Goal: Download file/media

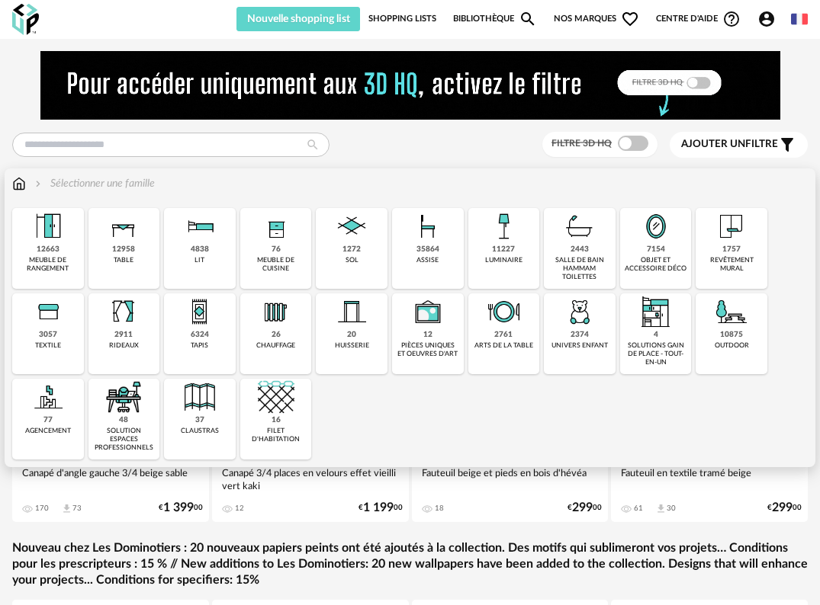
click at [737, 238] on img at bounding box center [731, 226] width 37 height 37
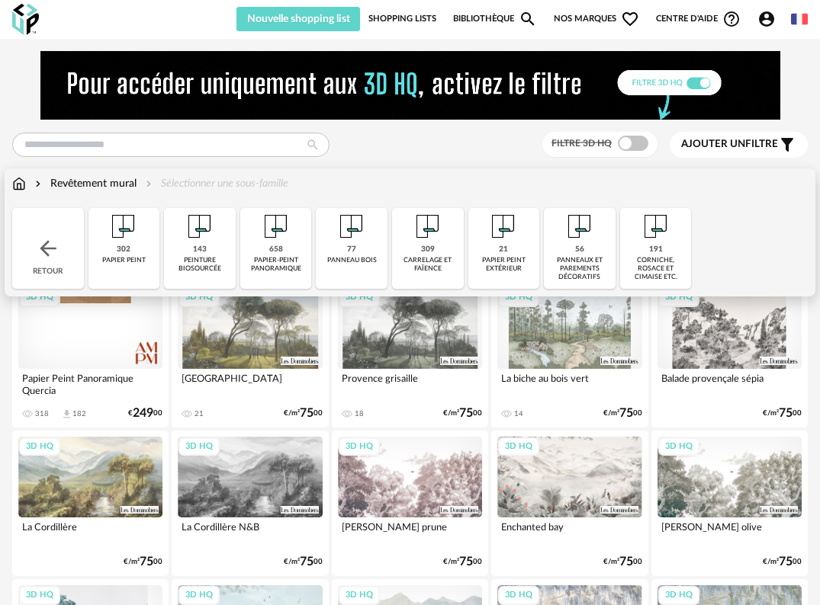
click at [425, 242] on img at bounding box center [427, 226] width 37 height 37
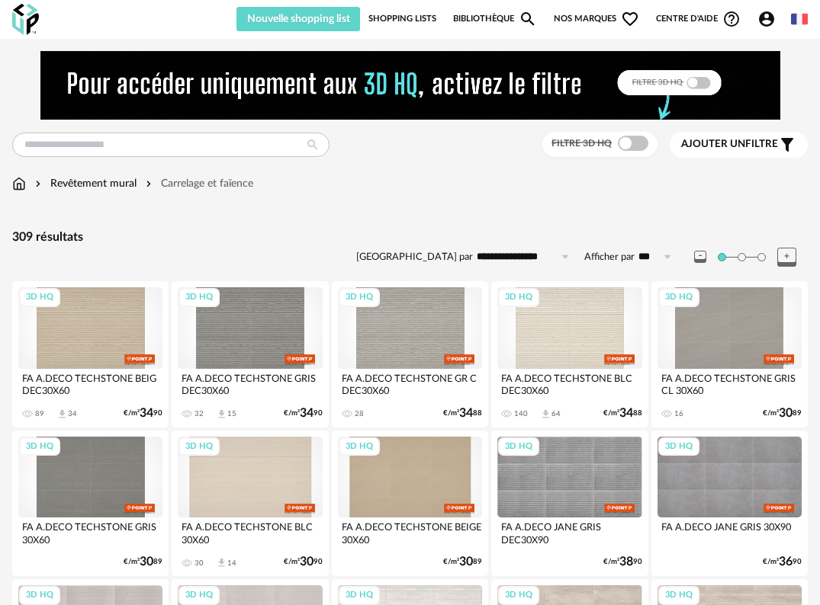
click at [767, 143] on span "Ajouter un filtre" at bounding box center [729, 144] width 97 height 13
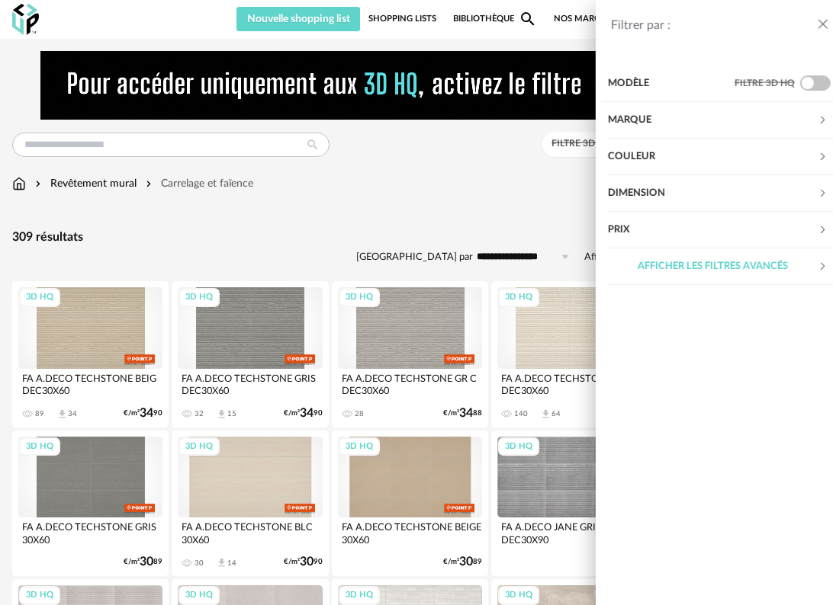
click at [701, 155] on div "Couleur" at bounding box center [700, 157] width 210 height 37
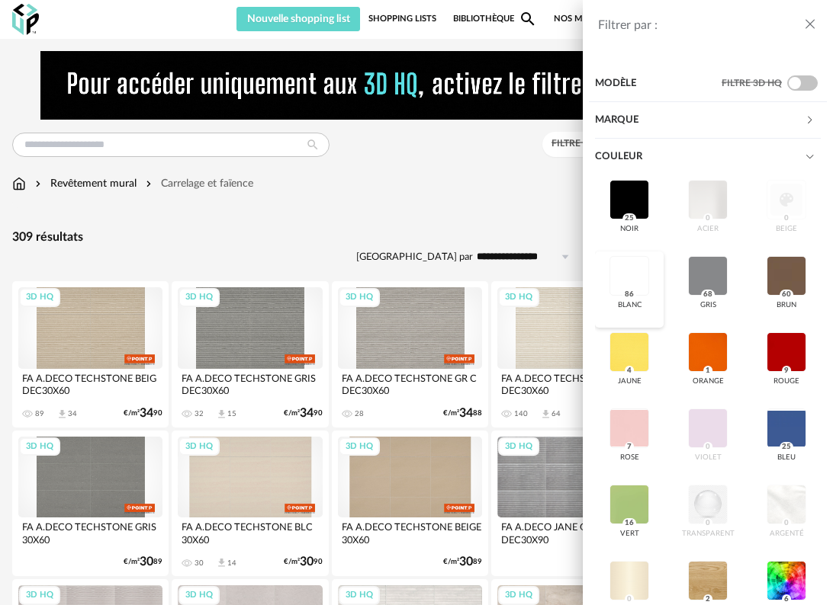
click at [617, 272] on div at bounding box center [629, 276] width 40 height 40
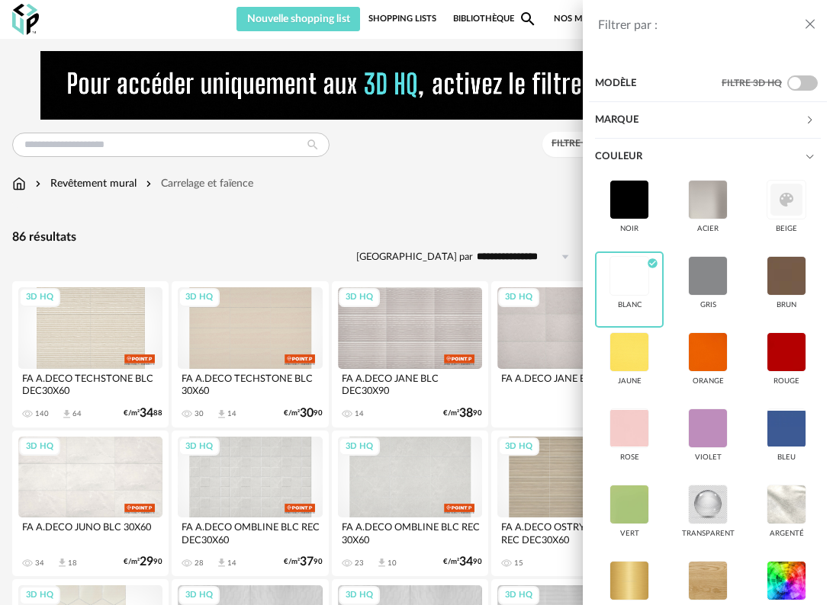
click at [807, 23] on icon "close drawer" at bounding box center [809, 24] width 15 height 15
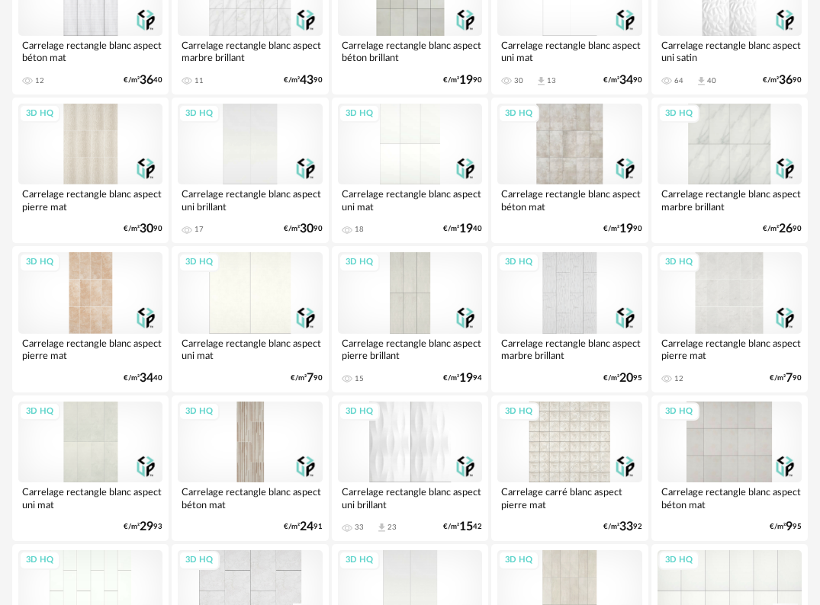
scroll to position [1677, 0]
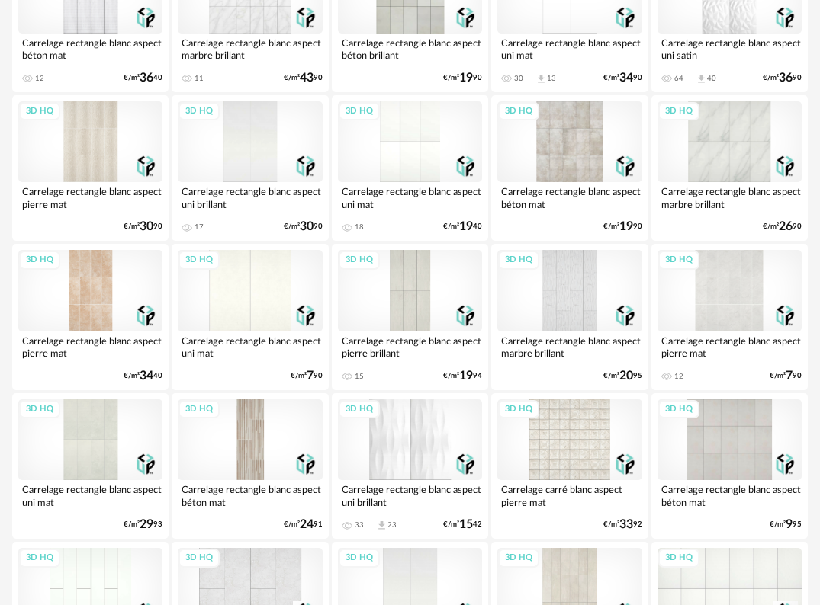
click at [393, 140] on div "3D HQ" at bounding box center [410, 142] width 144 height 82
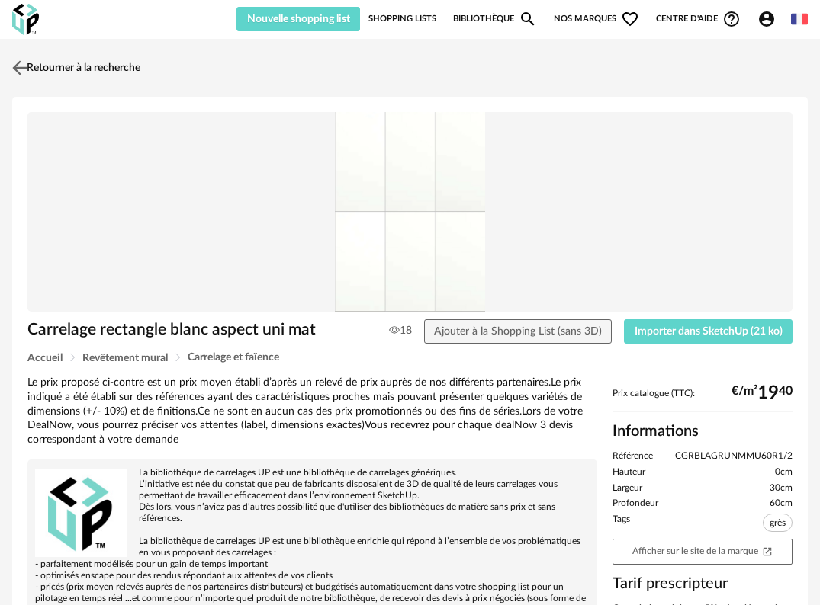
click at [17, 69] on img at bounding box center [20, 67] width 22 height 22
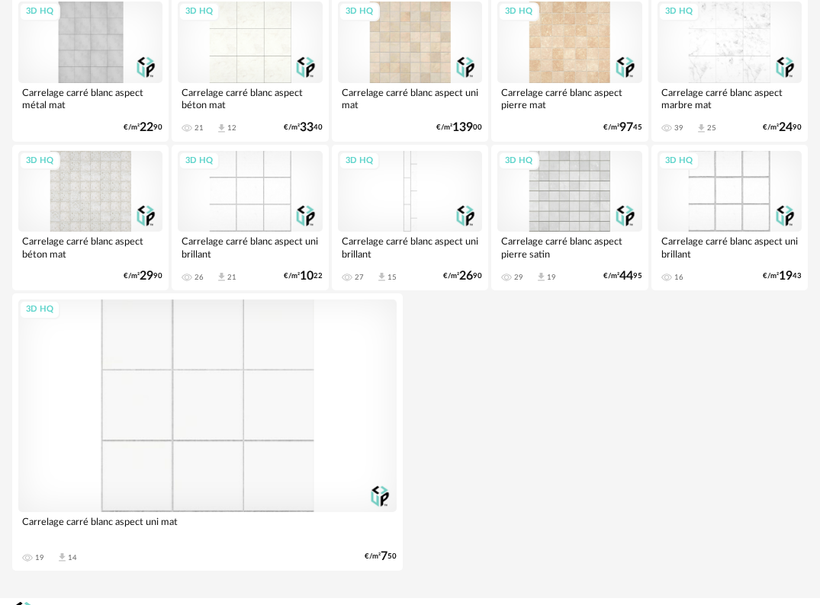
scroll to position [2549, 0]
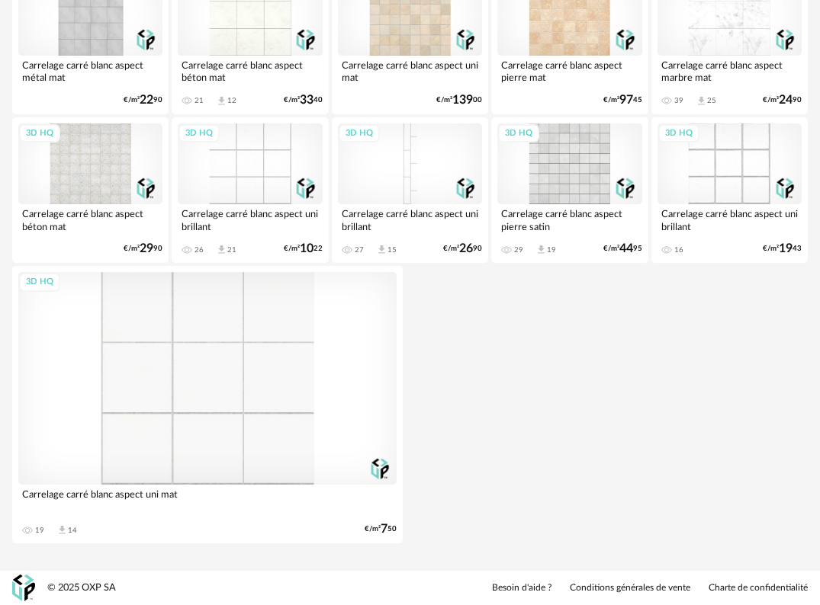
click at [211, 408] on div "3D HQ" at bounding box center [207, 378] width 378 height 213
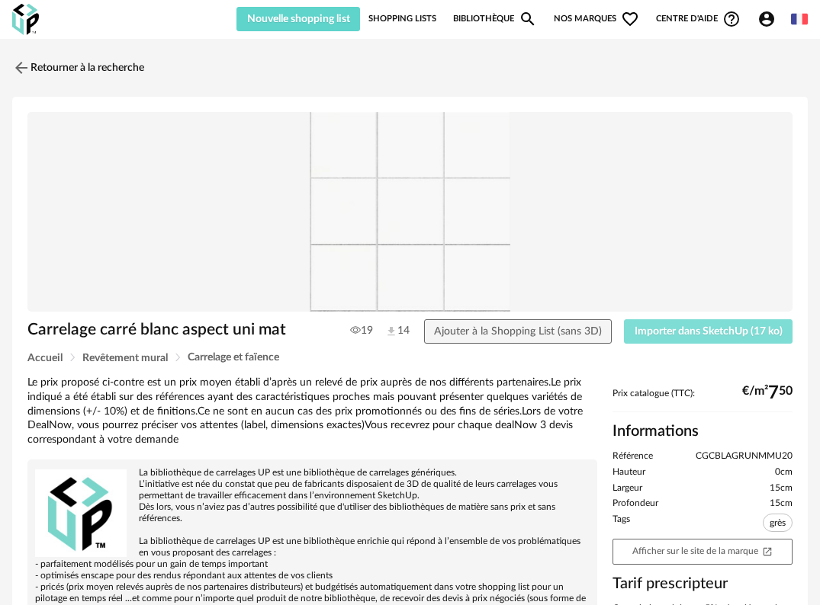
click at [668, 329] on span "Importer dans SketchUp (17 ko)" at bounding box center [708, 331] width 148 height 11
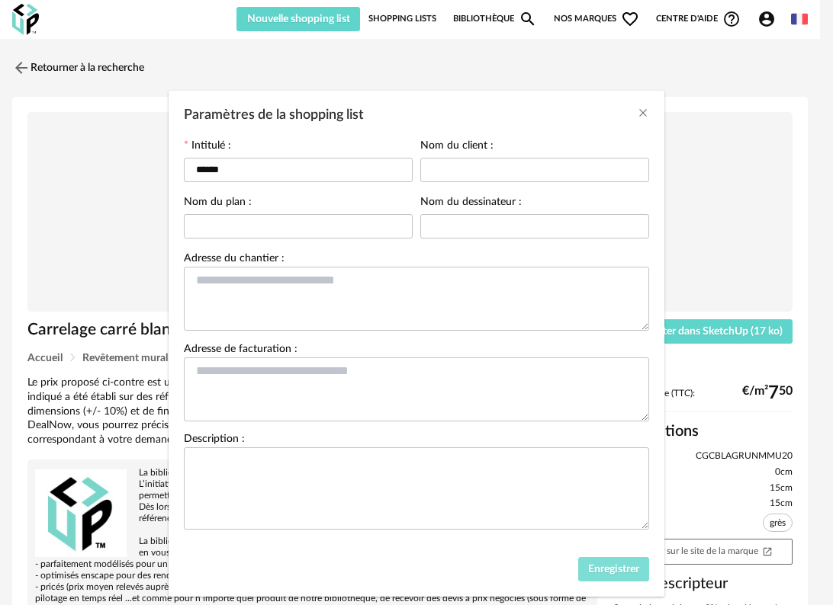
click at [610, 572] on span "Enregistrer" at bounding box center [613, 569] width 51 height 11
